Goal: Navigation & Orientation: Go to known website

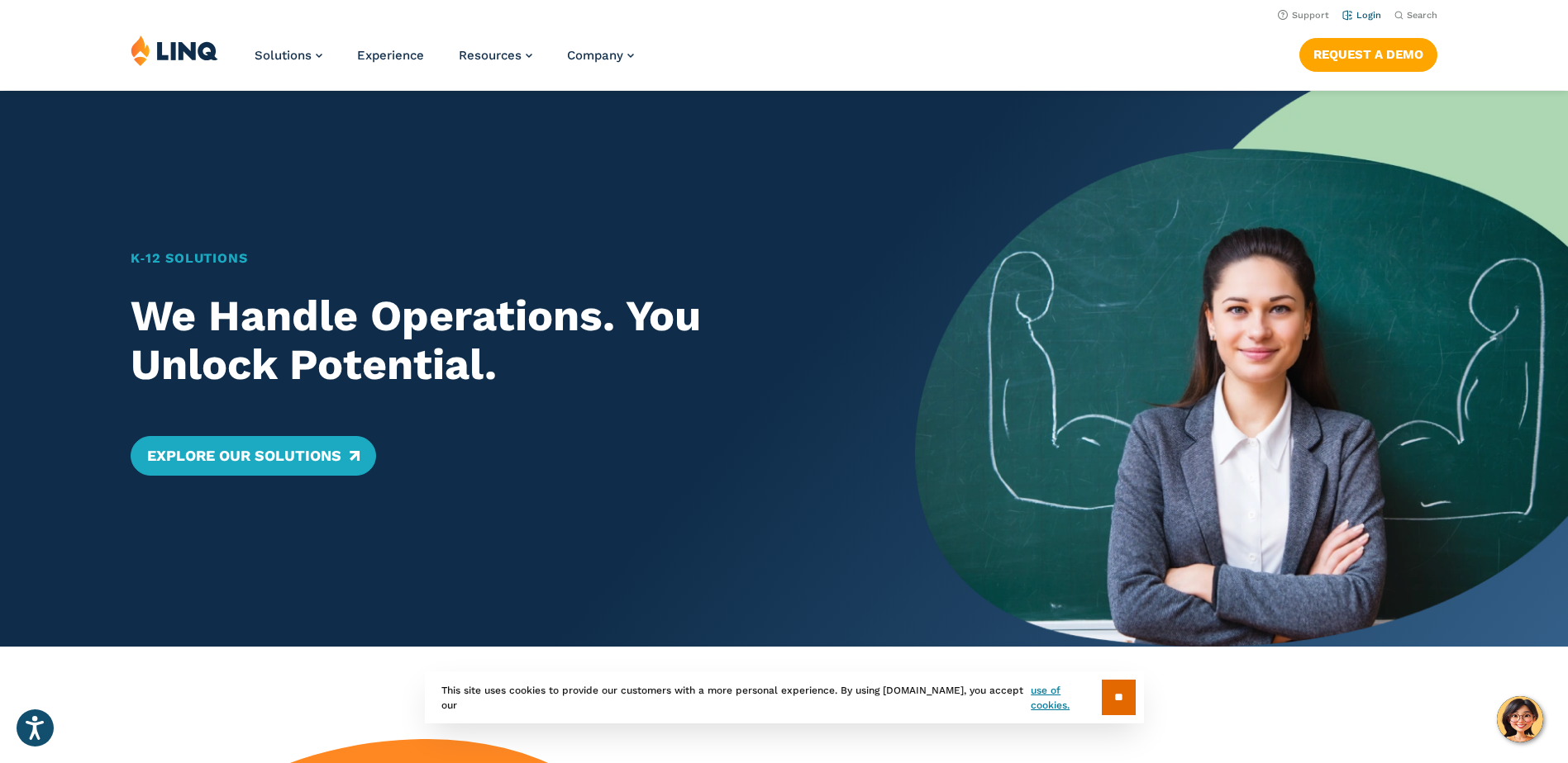
click at [1368, 10] on link "Login" at bounding box center [1362, 14] width 39 height 10
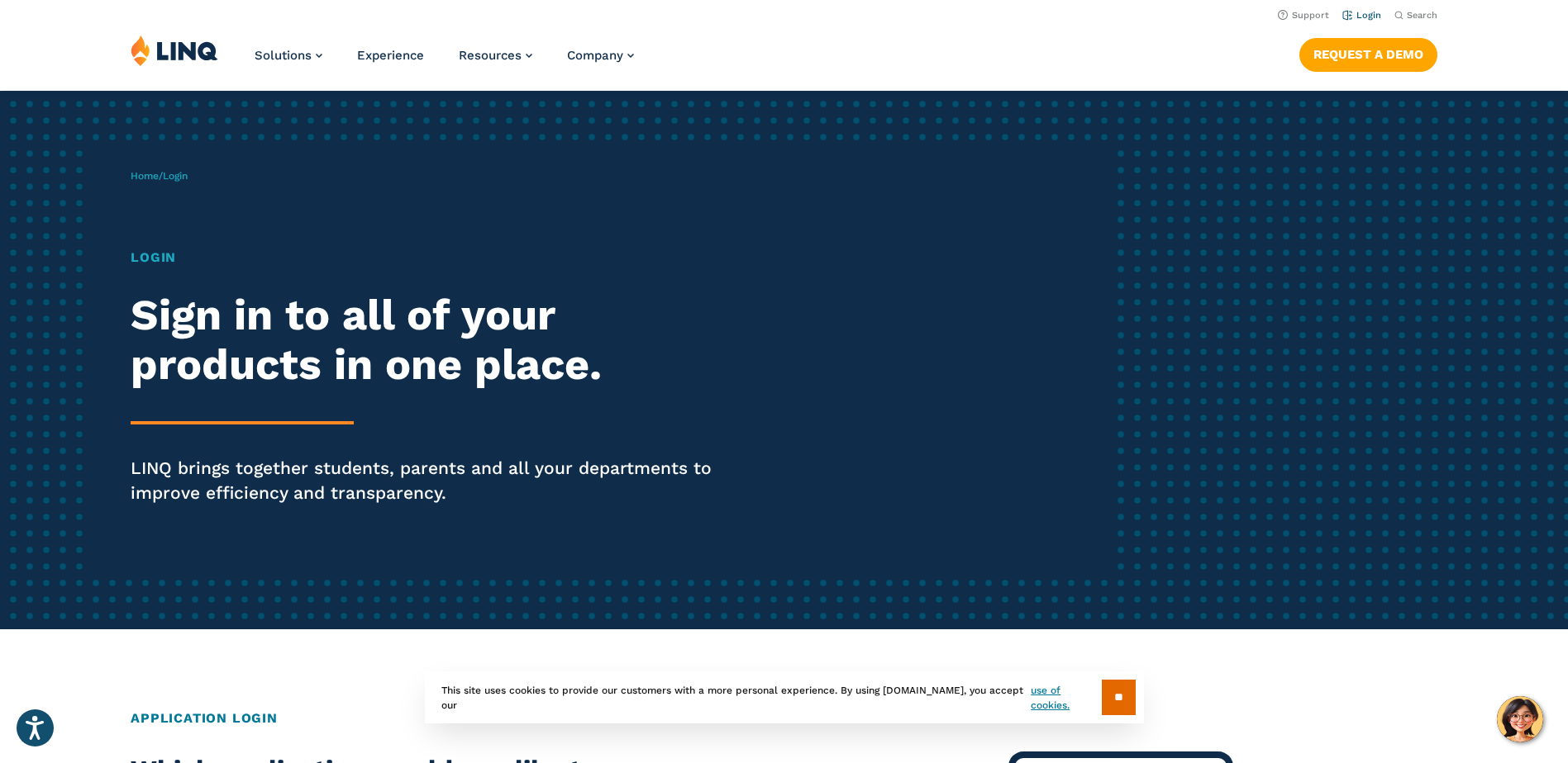
click at [1363, 15] on link "Login" at bounding box center [1362, 14] width 39 height 10
click at [1367, 12] on link "Login" at bounding box center [1362, 14] width 39 height 10
drag, startPoint x: 159, startPoint y: 262, endPoint x: 187, endPoint y: 172, distance: 94.3
click at [187, 172] on div "Home / Login Login Sign in to all of your products in one place. LINQ brings to…" at bounding box center [620, 360] width 979 height 423
drag, startPoint x: 187, startPoint y: 172, endPoint x: 159, endPoint y: 175, distance: 28.2
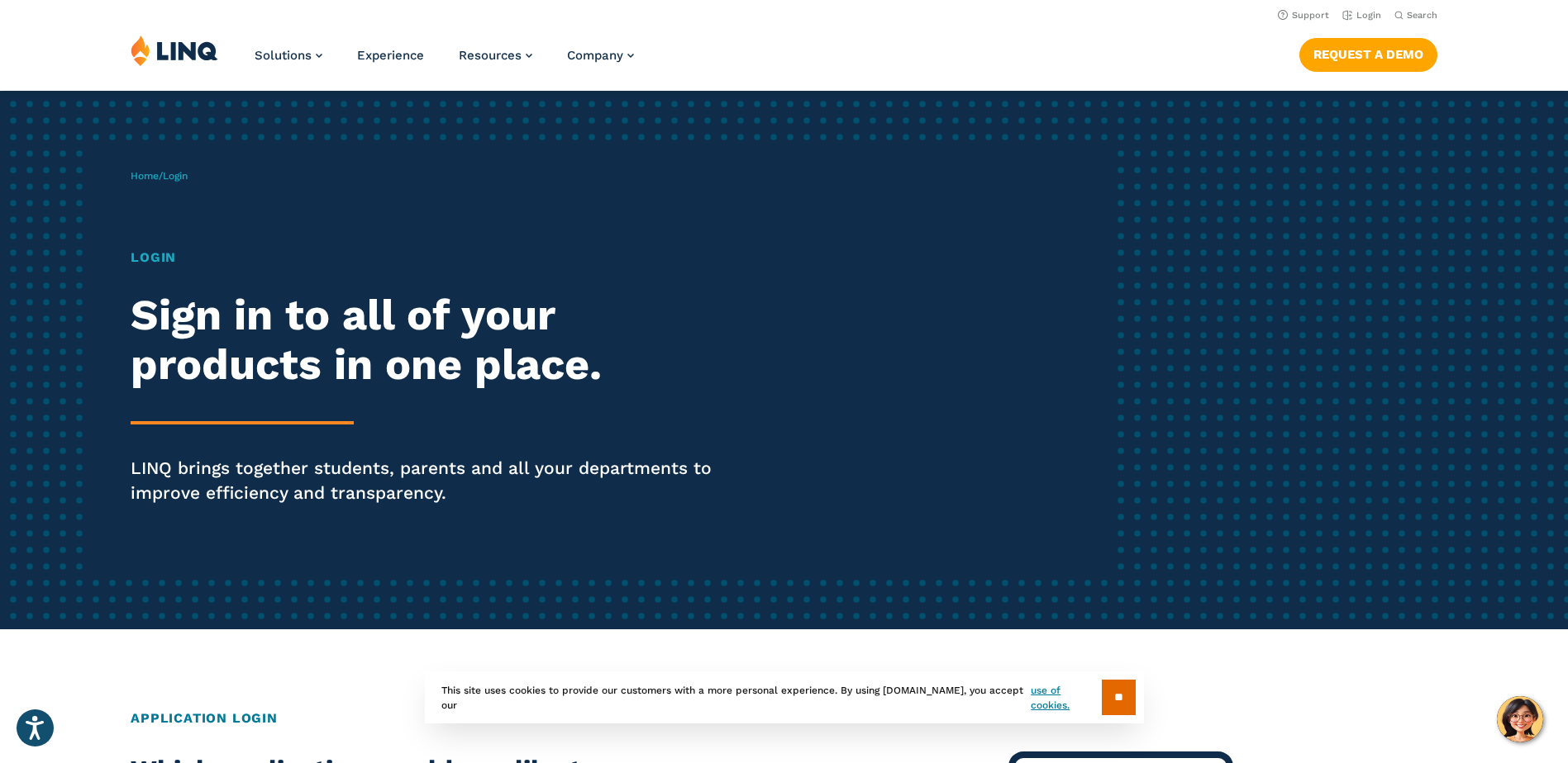
click at [159, 175] on span "Home / Login" at bounding box center [159, 175] width 57 height 11
click at [223, 714] on section "** This site uses cookies to provide our customers with a more personal experie…" at bounding box center [784, 724] width 1541 height 52
click at [1119, 696] on input "**" at bounding box center [1119, 697] width 34 height 35
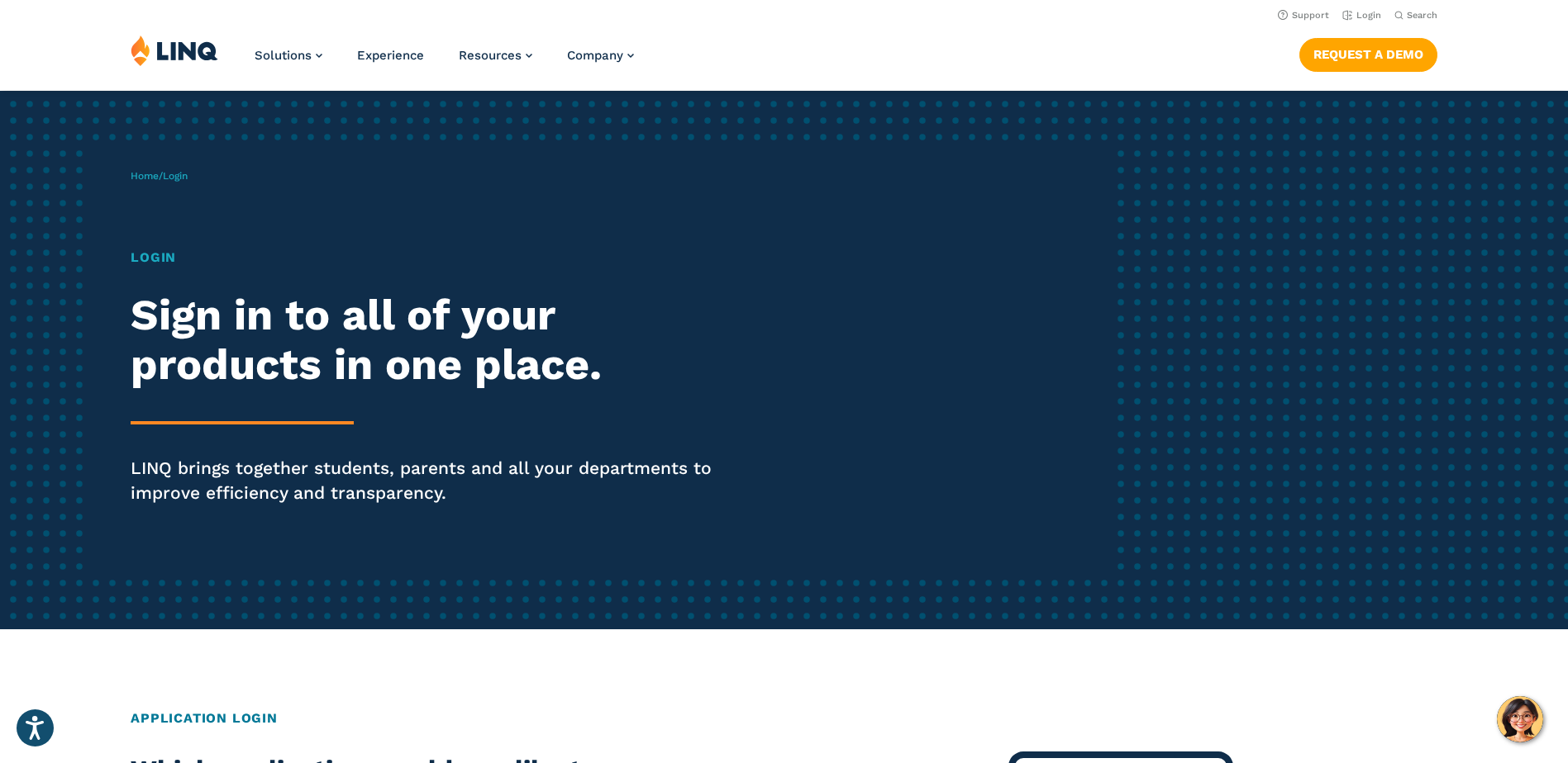
click at [187, 178] on span "Login" at bounding box center [176, 175] width 25 height 11
click at [158, 257] on h1 "Login" at bounding box center [432, 258] width 604 height 20
click at [1362, 16] on link "Login" at bounding box center [1362, 14] width 39 height 10
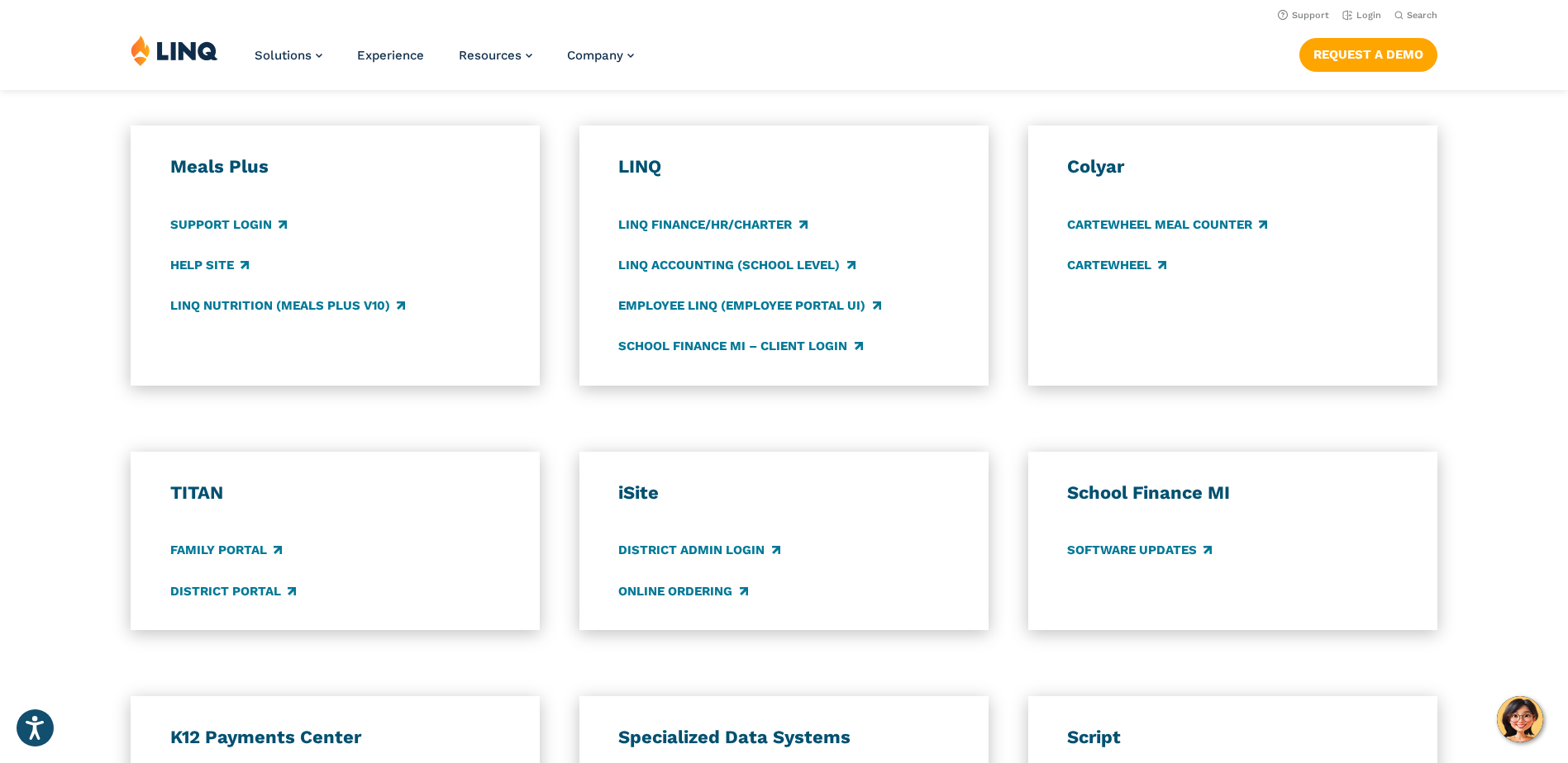
scroll to position [840, 0]
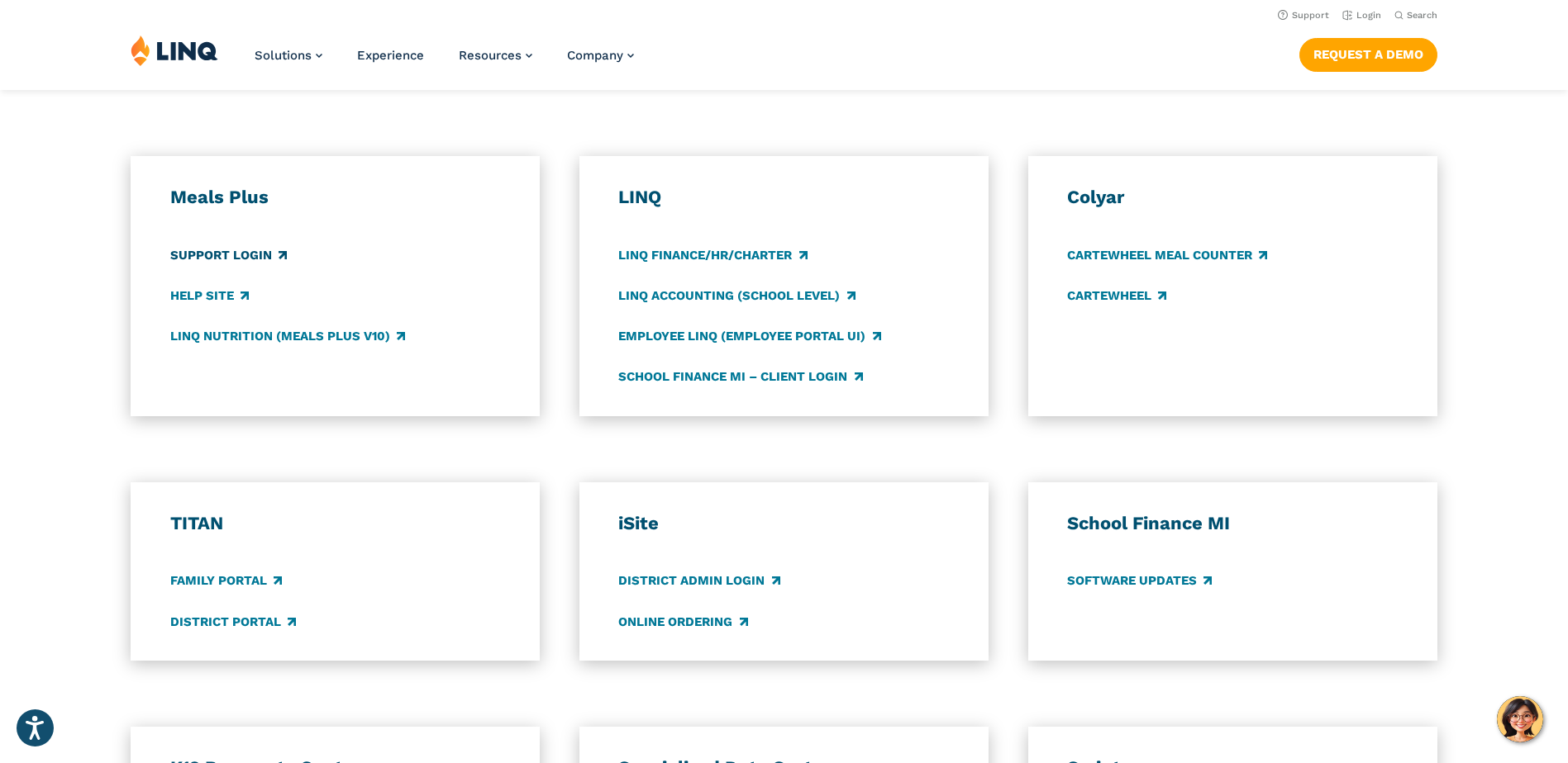
click at [258, 257] on link "Support Login" at bounding box center [228, 255] width 116 height 18
